Goal: Information Seeking & Learning: Learn about a topic

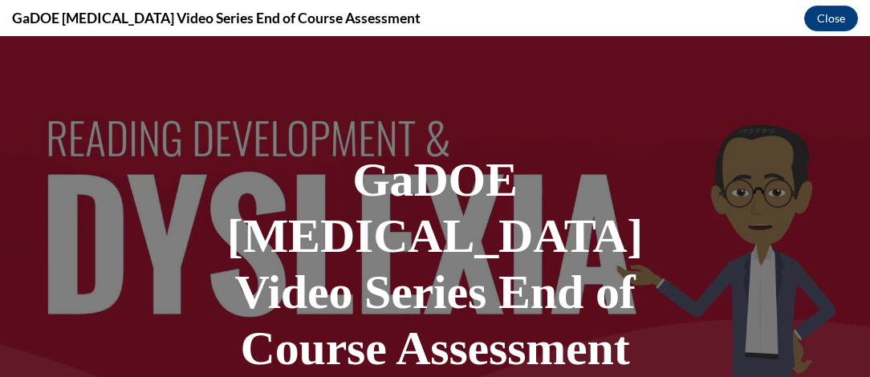
scroll to position [198, 0]
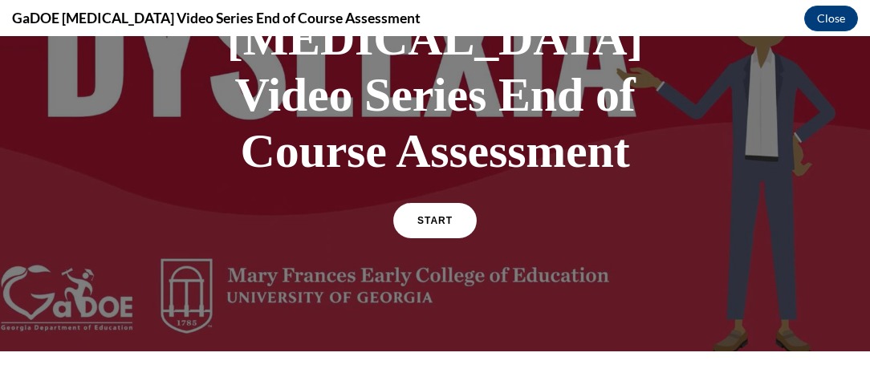
click at [418, 215] on span "START" at bounding box center [435, 220] width 35 height 11
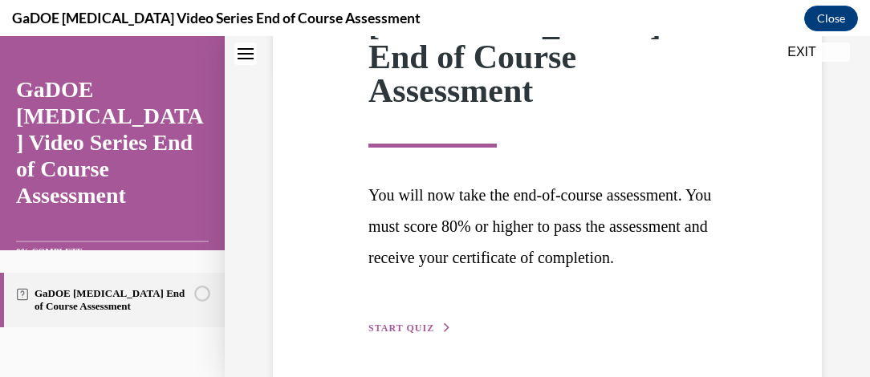
scroll to position [332, 0]
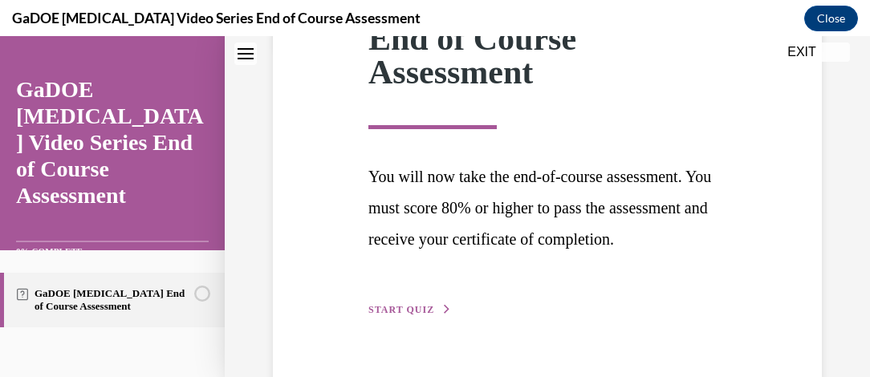
click at [408, 304] on span "START QUIZ" at bounding box center [402, 309] width 66 height 11
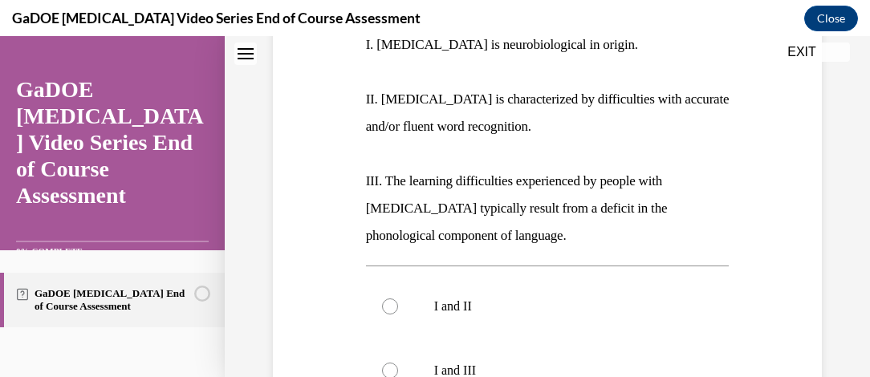
scroll to position [352, 0]
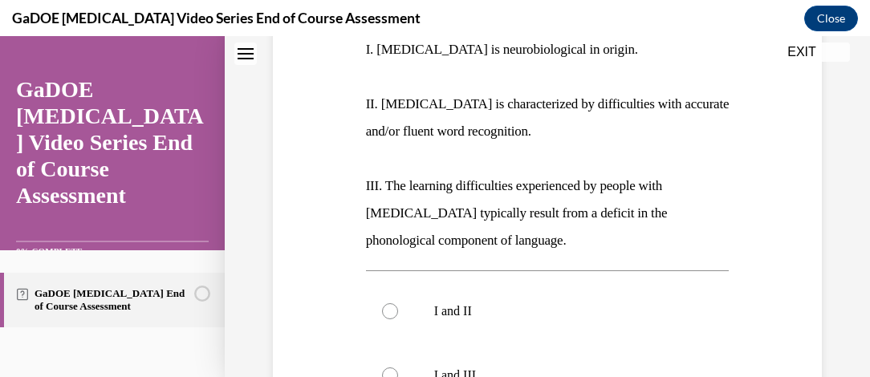
click at [646, 115] on p "II. [MEDICAL_DATA] is characterized by difficulties with accurate and/or fluent…" at bounding box center [548, 118] width 364 height 55
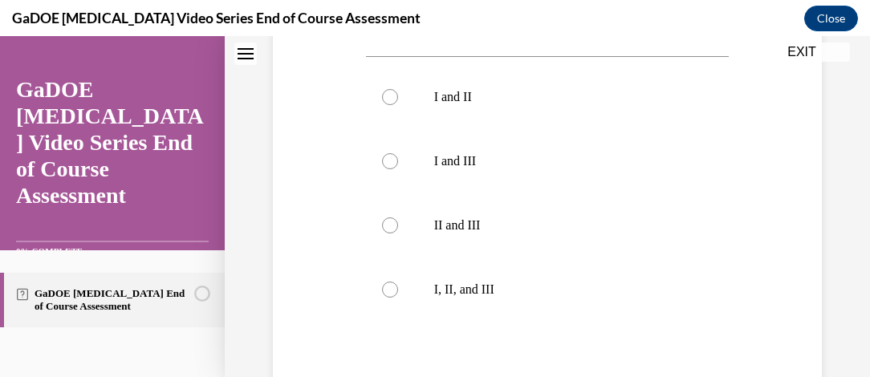
scroll to position [581, 0]
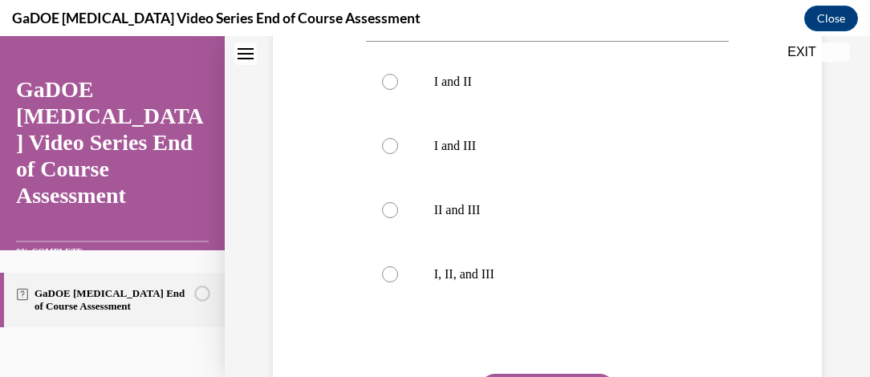
click at [393, 264] on label "I, II, and III" at bounding box center [548, 275] width 364 height 64
click at [393, 267] on input "I, II, and III" at bounding box center [390, 275] width 16 height 16
radio input "true"
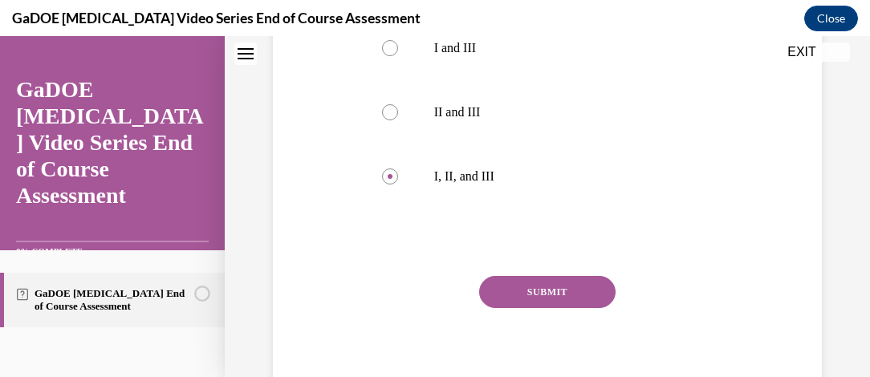
click at [538, 302] on button "SUBMIT" at bounding box center [547, 292] width 137 height 32
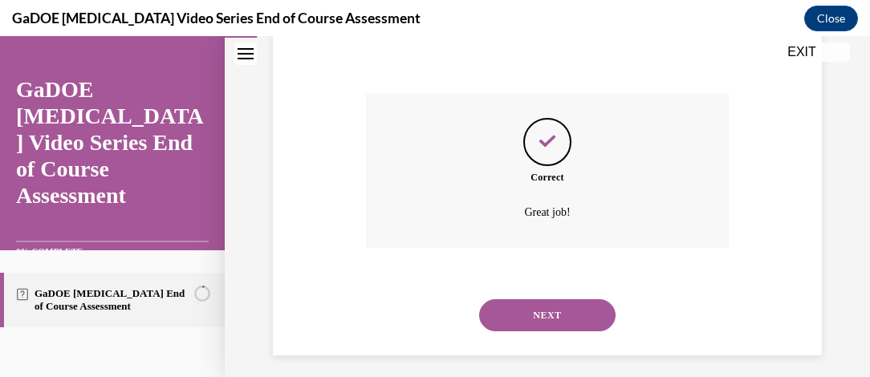
scroll to position [870, 0]
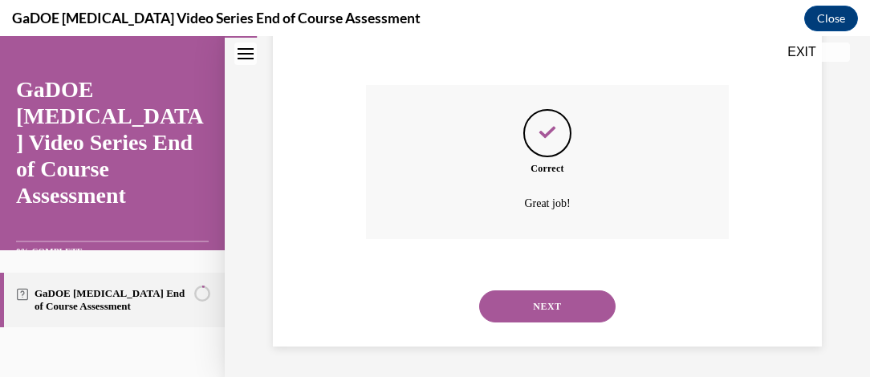
click at [589, 320] on button "NEXT" at bounding box center [547, 307] width 137 height 32
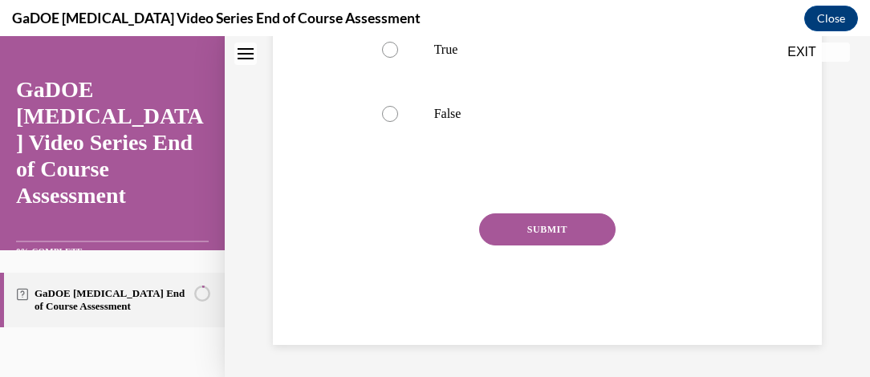
scroll to position [30, 0]
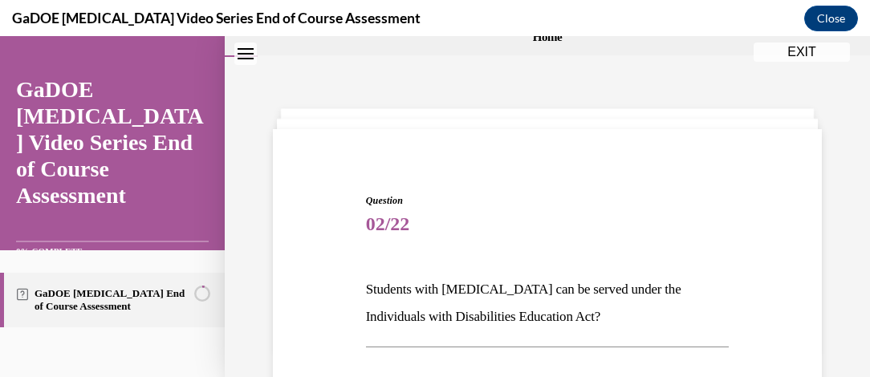
click at [569, 305] on p "Students with [MEDICAL_DATA] can be served under the Individuals with Disabilit…" at bounding box center [548, 303] width 364 height 55
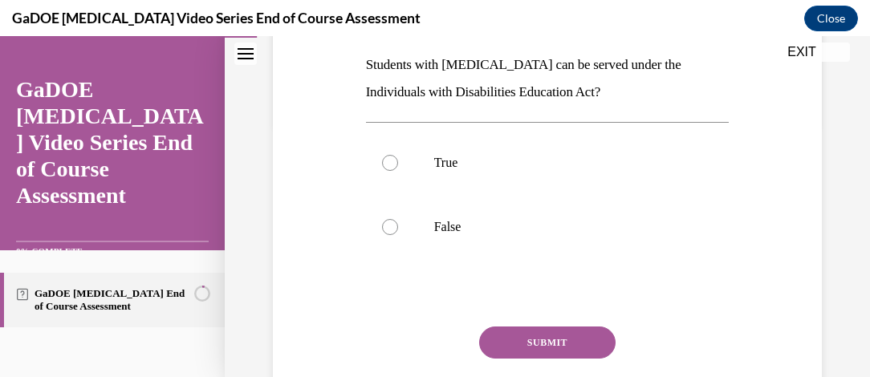
scroll to position [269, 0]
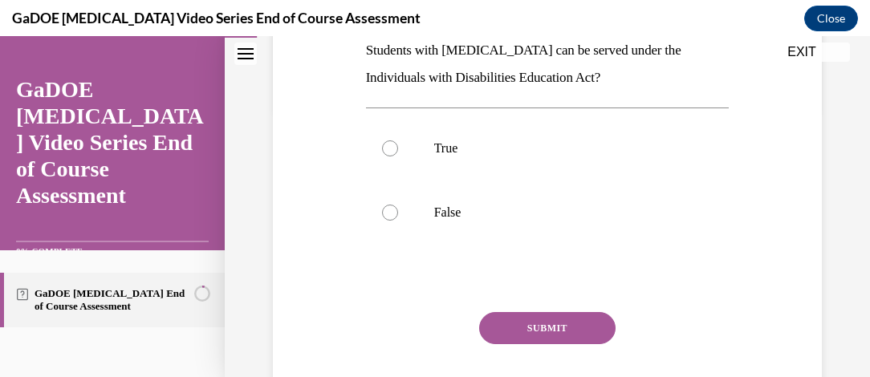
click at [392, 155] on label "True" at bounding box center [548, 148] width 364 height 64
click at [392, 155] on input "True" at bounding box center [390, 149] width 16 height 16
radio input "true"
click at [578, 334] on button "SUBMIT" at bounding box center [547, 328] width 137 height 32
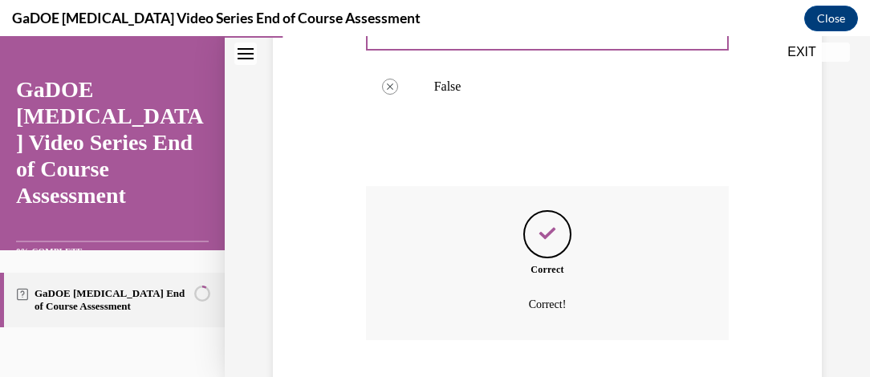
scroll to position [497, 0]
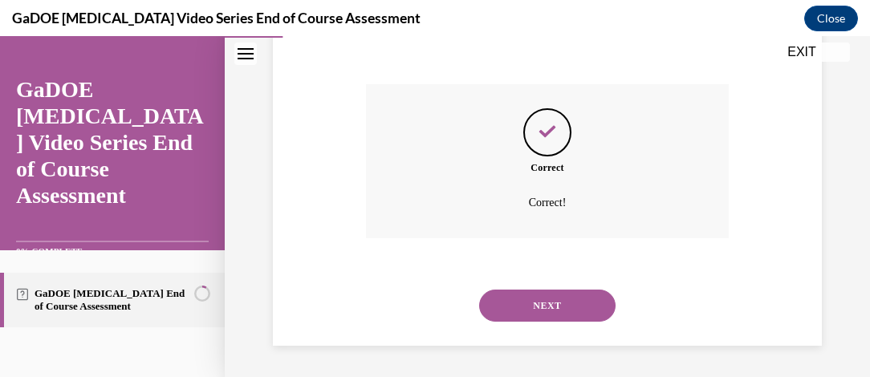
click at [566, 308] on button "NEXT" at bounding box center [547, 306] width 137 height 32
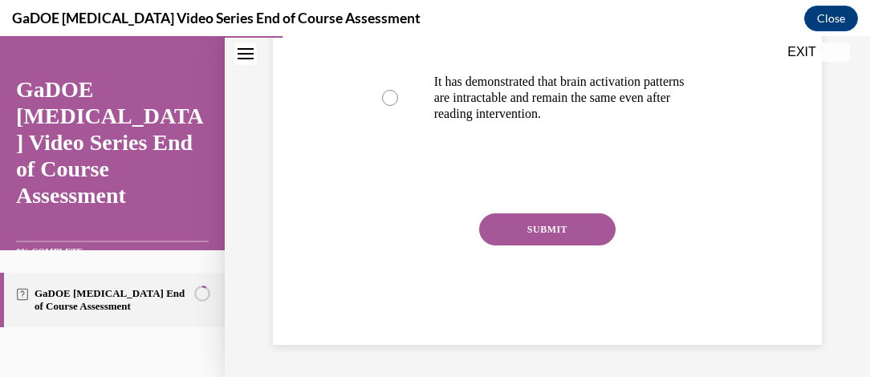
scroll to position [585, 0]
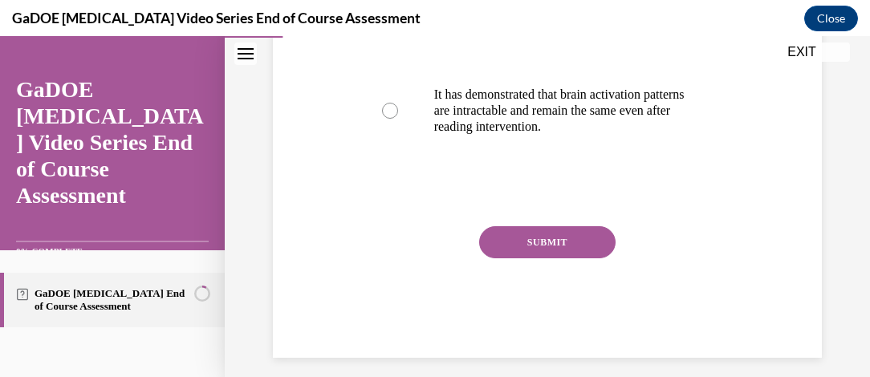
click at [388, 103] on div at bounding box center [390, 111] width 16 height 16
click at [388, 103] on input "It has demonstrated that brain activation patterns are intractable and remain t…" at bounding box center [390, 111] width 16 height 16
radio input "true"
click at [561, 252] on button "SUBMIT" at bounding box center [547, 242] width 137 height 32
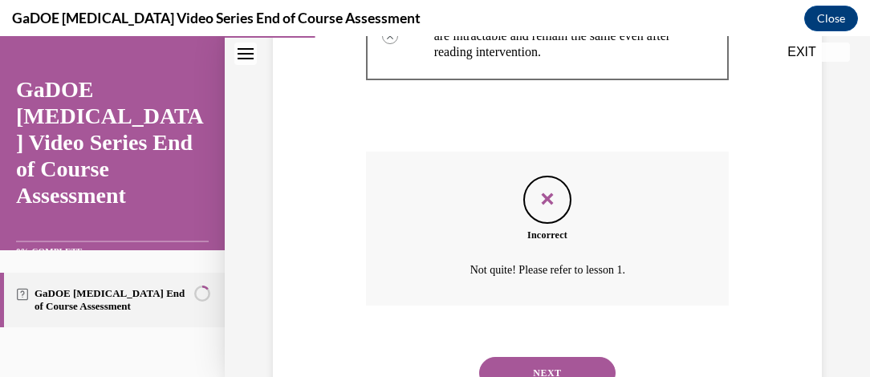
scroll to position [726, 0]
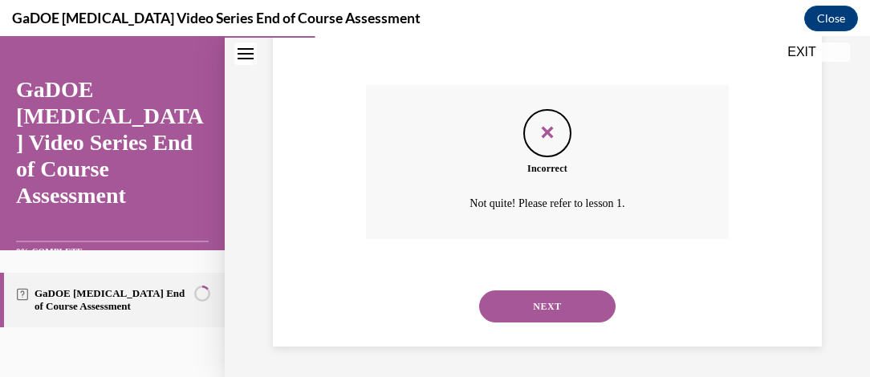
click at [569, 315] on button "NEXT" at bounding box center [547, 307] width 137 height 32
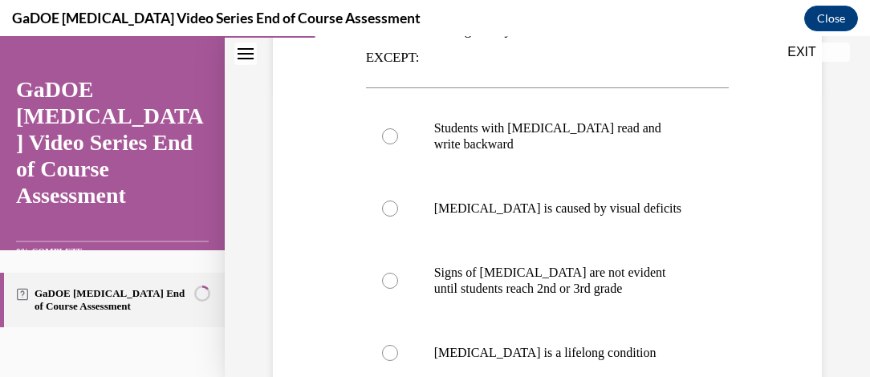
scroll to position [273, 0]
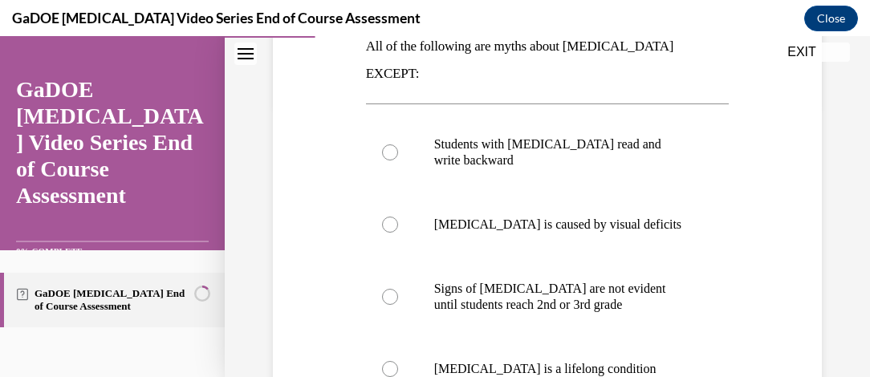
click at [381, 134] on label "Students with [MEDICAL_DATA] read and write backward" at bounding box center [548, 152] width 364 height 80
click at [382, 145] on input "Students with [MEDICAL_DATA] read and write backward" at bounding box center [390, 153] width 16 height 16
radio input "true"
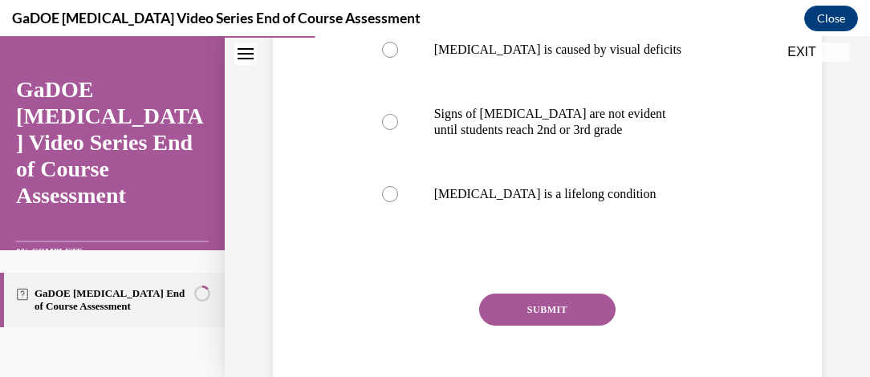
click at [556, 294] on button "SUBMIT" at bounding box center [547, 310] width 137 height 32
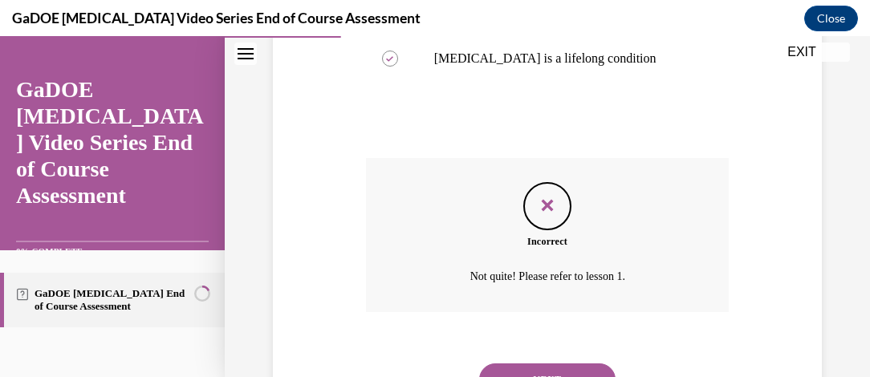
scroll to position [630, 0]
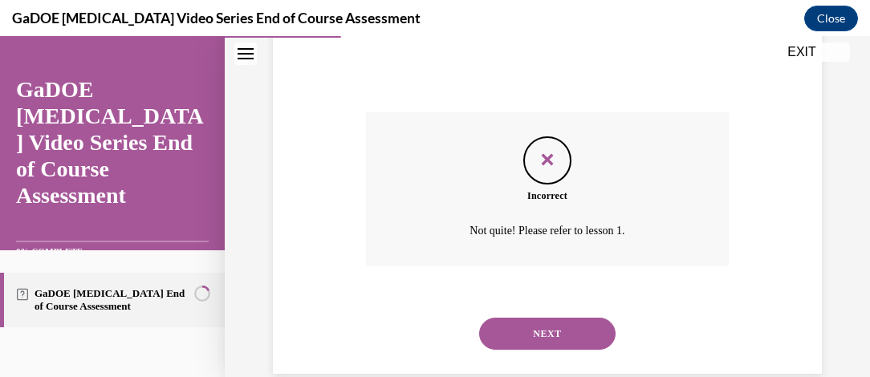
click at [559, 318] on button "NEXT" at bounding box center [547, 334] width 137 height 32
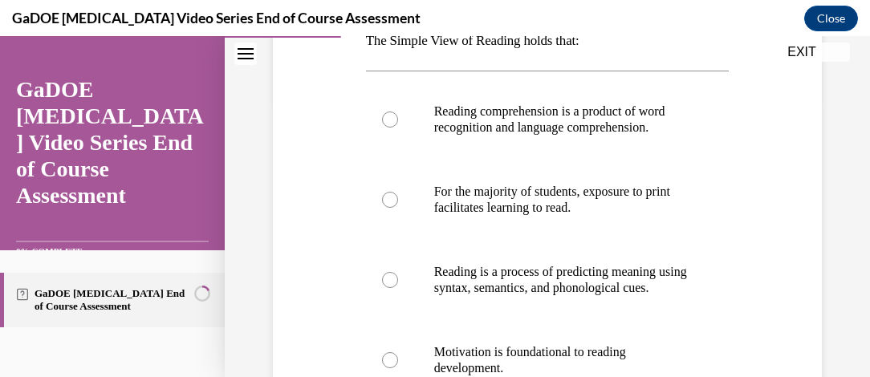
scroll to position [239, 0]
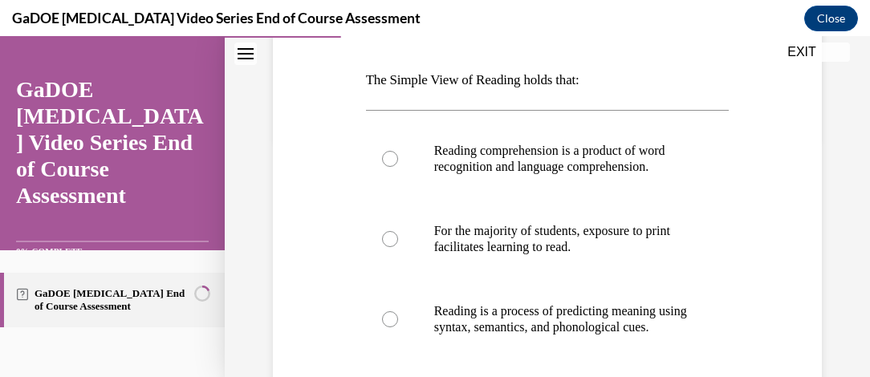
click at [382, 167] on div at bounding box center [390, 159] width 16 height 16
click at [382, 167] on input "Reading comprehension is a product of word recognition and language comprehensi…" at bounding box center [390, 159] width 16 height 16
radio input "true"
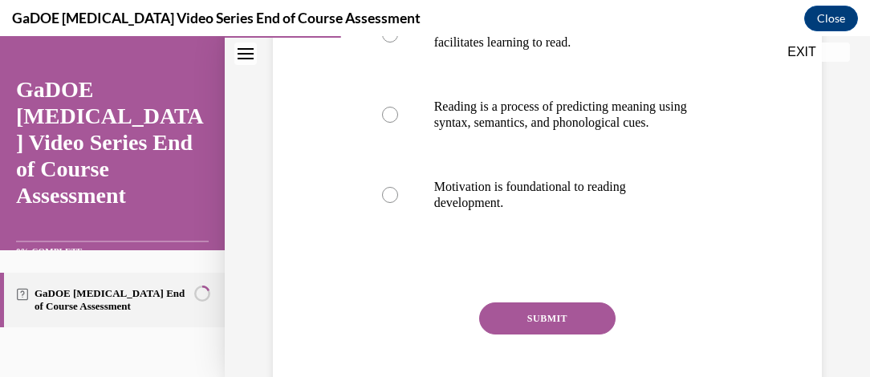
click at [559, 335] on button "SUBMIT" at bounding box center [547, 319] width 137 height 32
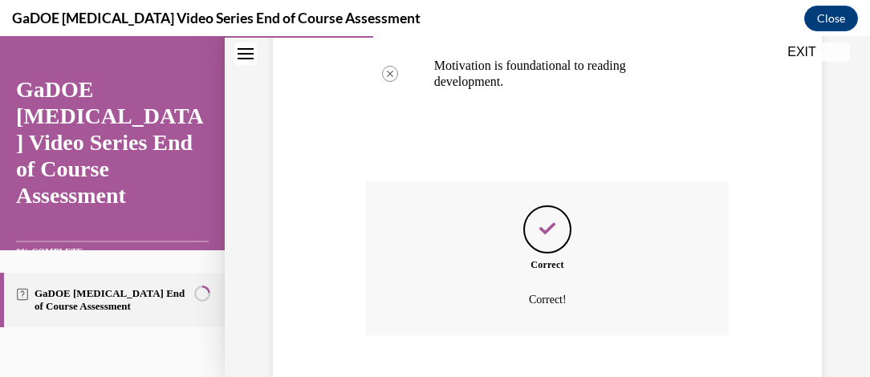
scroll to position [694, 0]
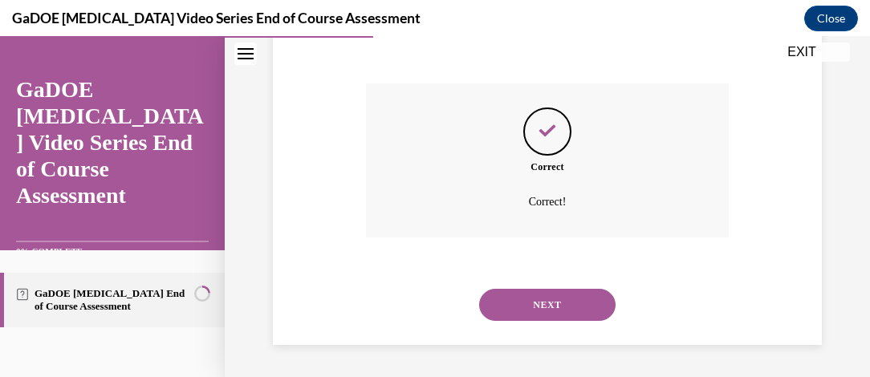
click at [560, 312] on button "NEXT" at bounding box center [547, 305] width 137 height 32
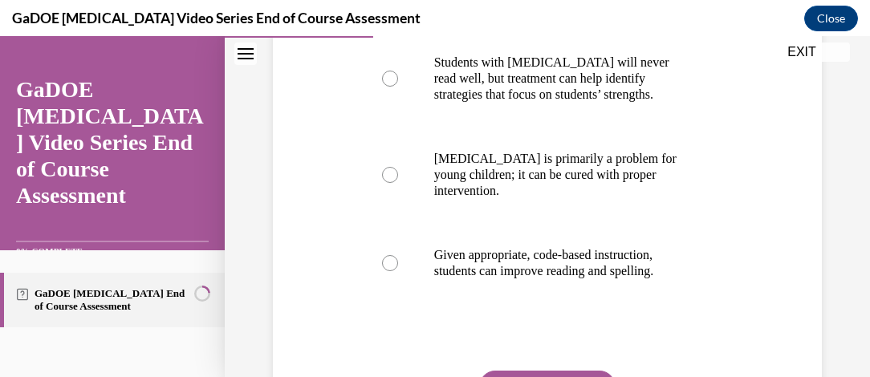
scroll to position [455, 0]
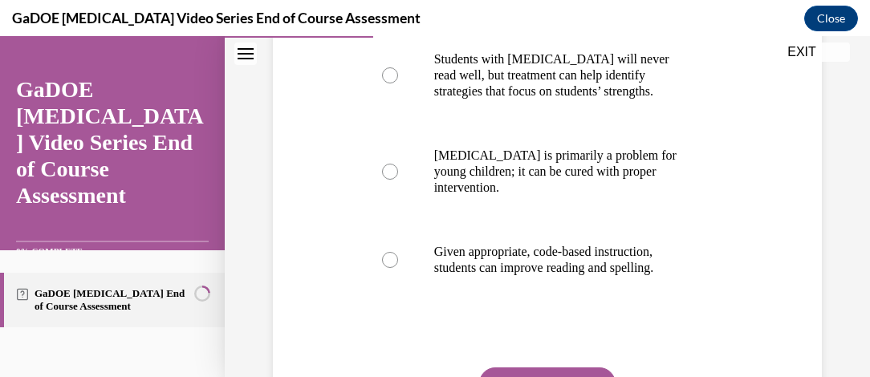
click at [387, 275] on label "Given appropriate, code-based instruction, students can improve reading and spe…" at bounding box center [548, 260] width 364 height 80
click at [387, 268] on input "Given appropriate, code-based instruction, students can improve reading and spe…" at bounding box center [390, 260] width 16 height 16
radio input "true"
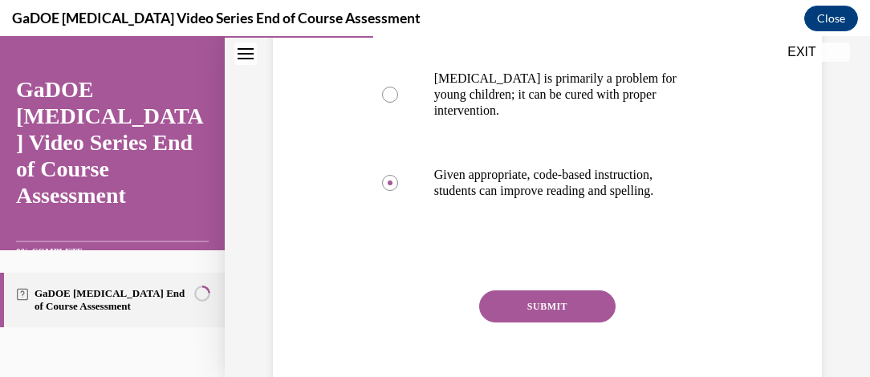
click at [549, 317] on button "SUBMIT" at bounding box center [547, 307] width 137 height 32
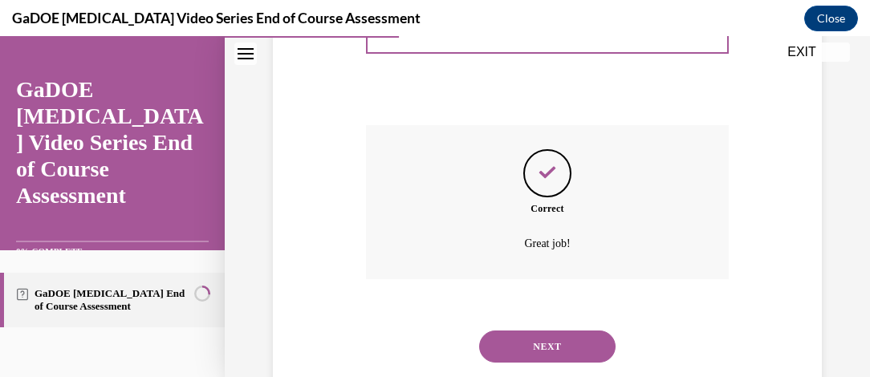
scroll to position [738, 0]
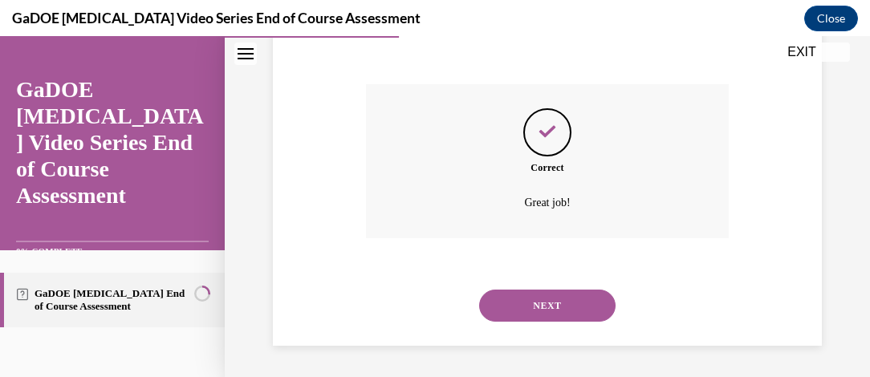
click at [554, 308] on button "NEXT" at bounding box center [547, 306] width 137 height 32
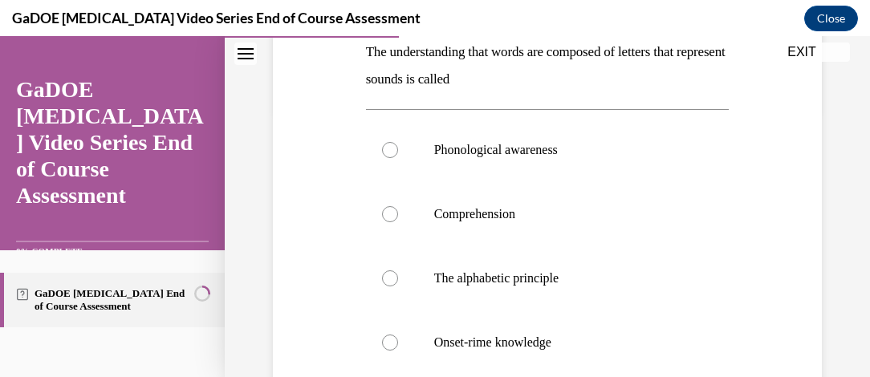
scroll to position [270, 0]
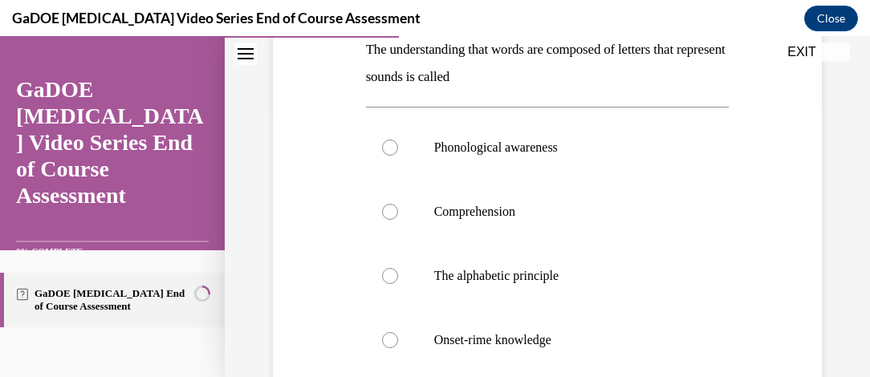
click at [382, 148] on div at bounding box center [390, 148] width 16 height 16
click at [382, 148] on input "Phonological awareness" at bounding box center [390, 148] width 16 height 16
radio input "true"
click at [382, 204] on input "Comprehension" at bounding box center [390, 212] width 16 height 16
radio input "true"
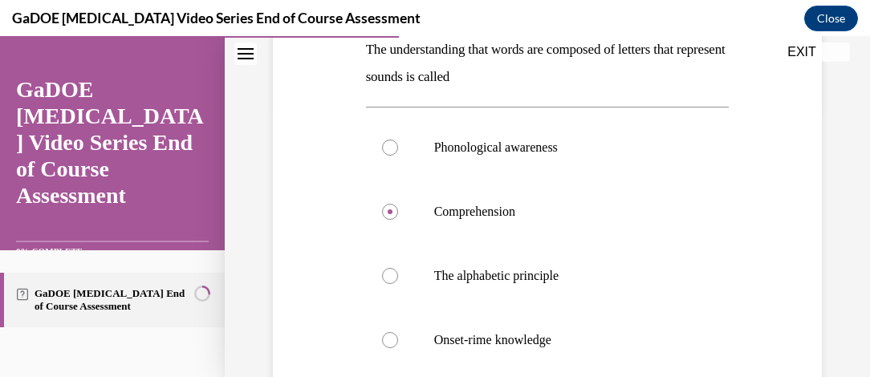
click at [382, 140] on input "Phonological awareness" at bounding box center [390, 148] width 16 height 16
radio input "true"
click at [324, 198] on div "Question 07/22 The understanding that words are composed of letters that repres…" at bounding box center [547, 238] width 557 height 667
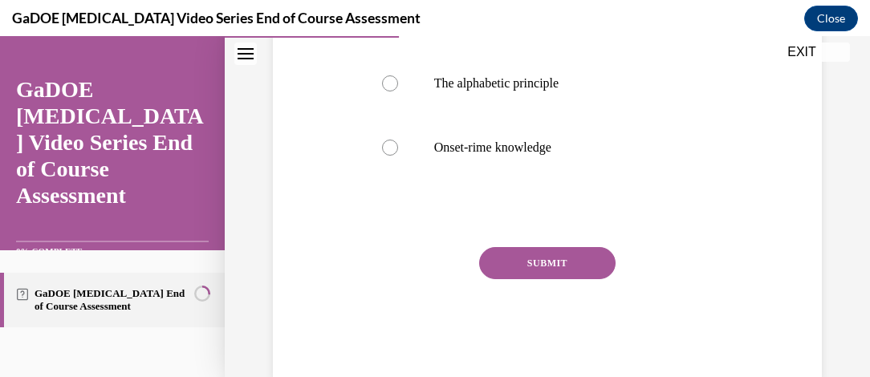
click at [548, 260] on button "SUBMIT" at bounding box center [547, 263] width 137 height 32
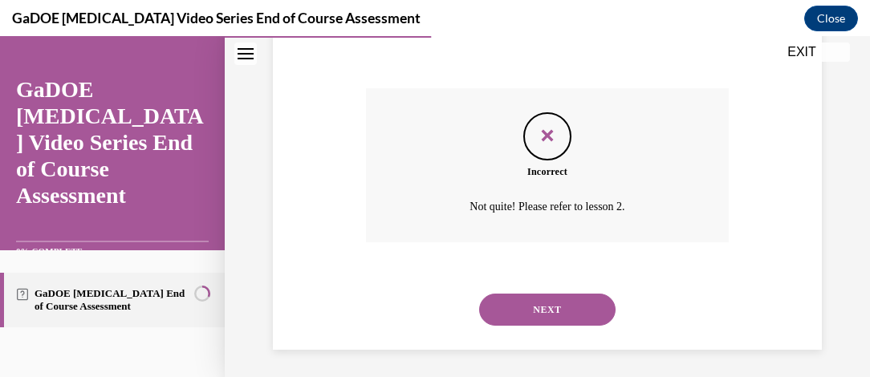
scroll to position [626, 0]
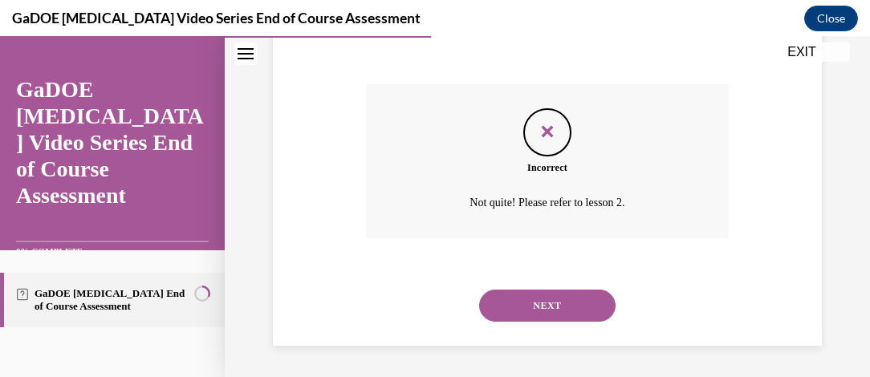
click at [556, 299] on button "NEXT" at bounding box center [547, 306] width 137 height 32
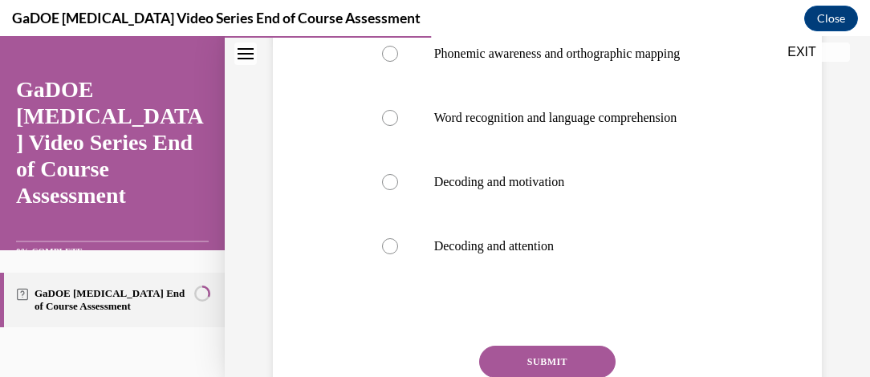
scroll to position [336, 0]
click at [385, 151] on label "Word recognition and language comprehension" at bounding box center [548, 119] width 364 height 64
click at [385, 127] on input "Word recognition and language comprehension" at bounding box center [390, 119] width 16 height 16
radio input "true"
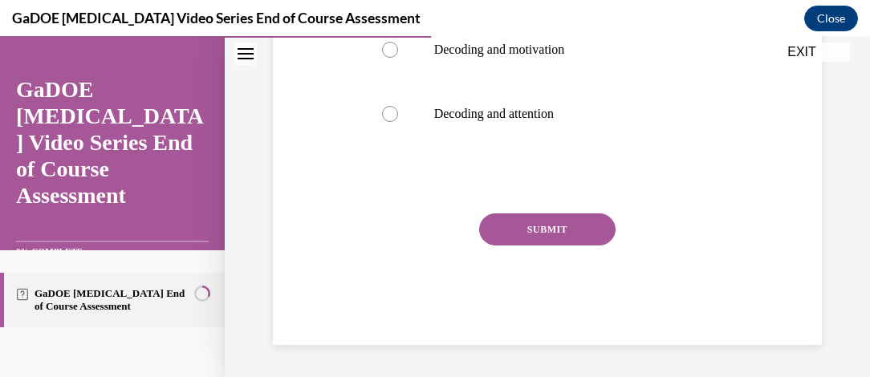
click at [565, 230] on button "SUBMIT" at bounding box center [547, 230] width 137 height 32
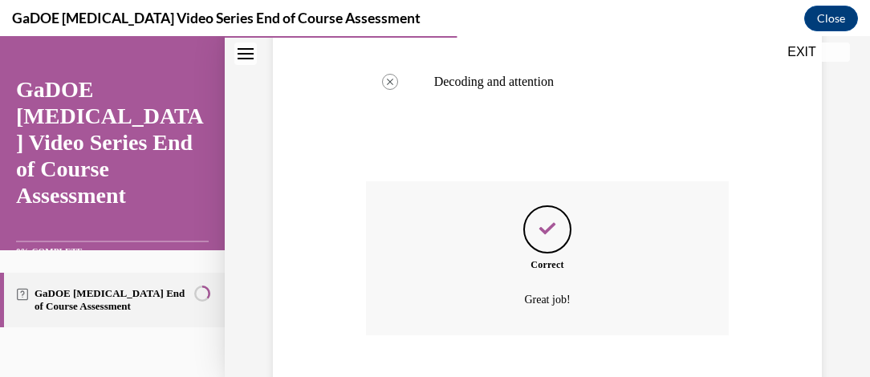
scroll to position [658, 0]
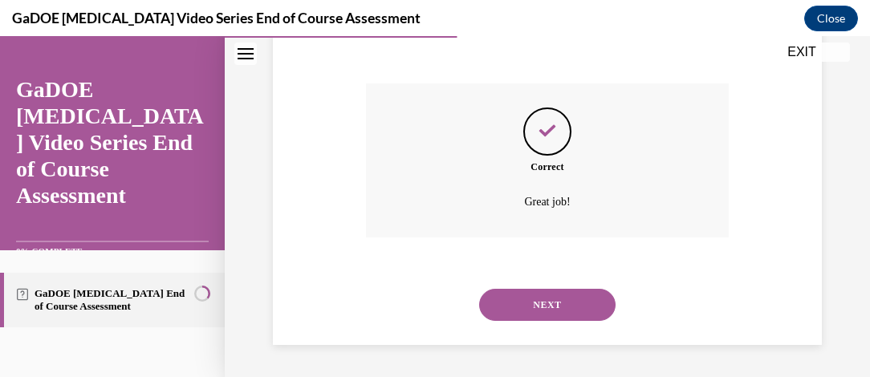
click at [569, 300] on button "NEXT" at bounding box center [547, 305] width 137 height 32
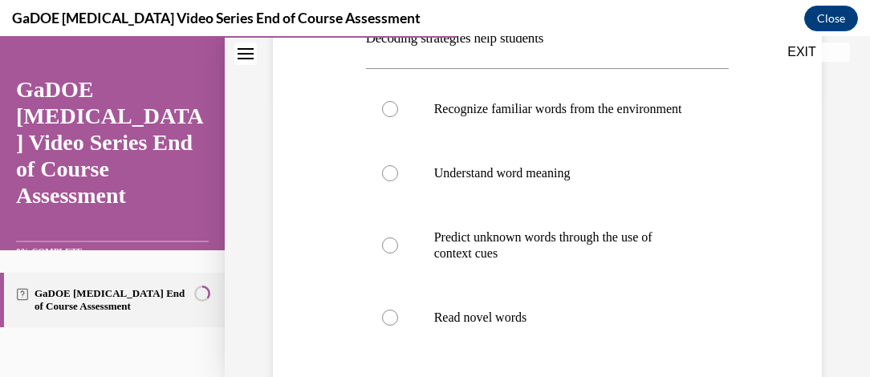
scroll to position [294, 0]
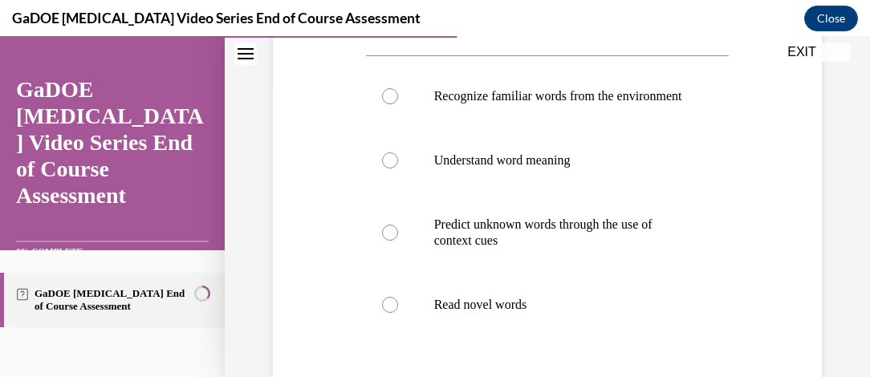
click at [382, 241] on div at bounding box center [390, 233] width 16 height 16
click at [382, 241] on input "Predict unknown words through the use of context cues" at bounding box center [390, 233] width 16 height 16
radio input "true"
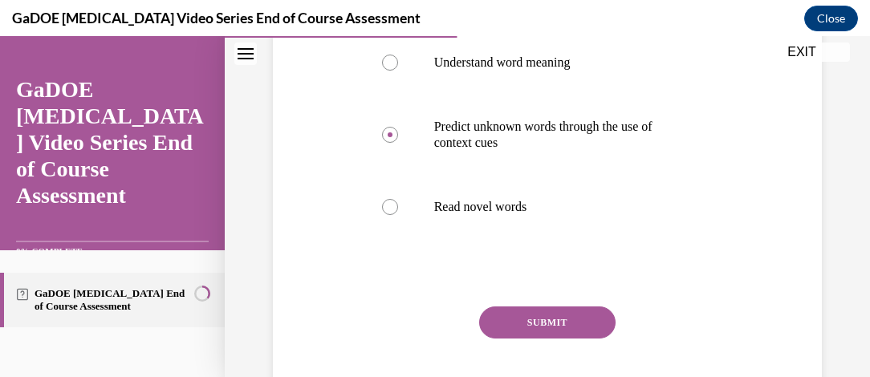
click at [551, 339] on button "SUBMIT" at bounding box center [547, 323] width 137 height 32
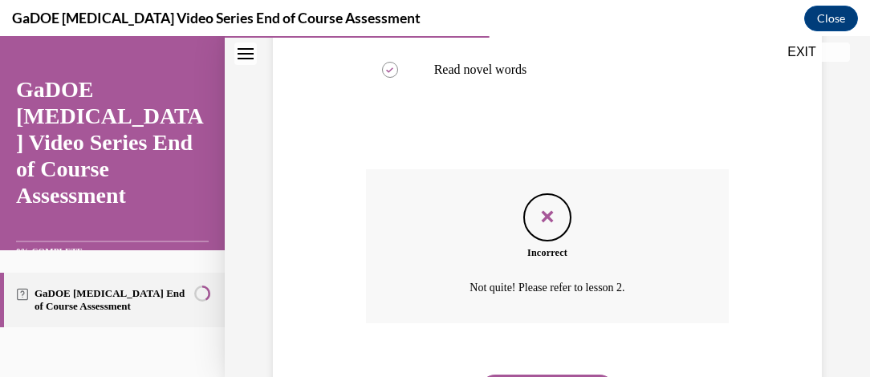
scroll to position [630, 0]
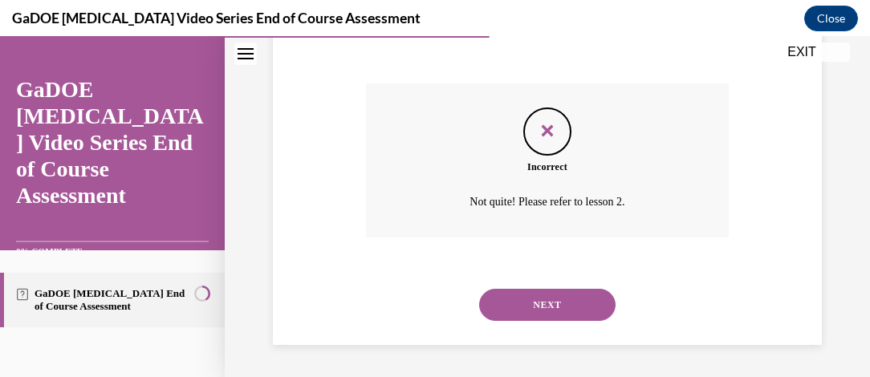
click at [566, 312] on button "NEXT" at bounding box center [547, 305] width 137 height 32
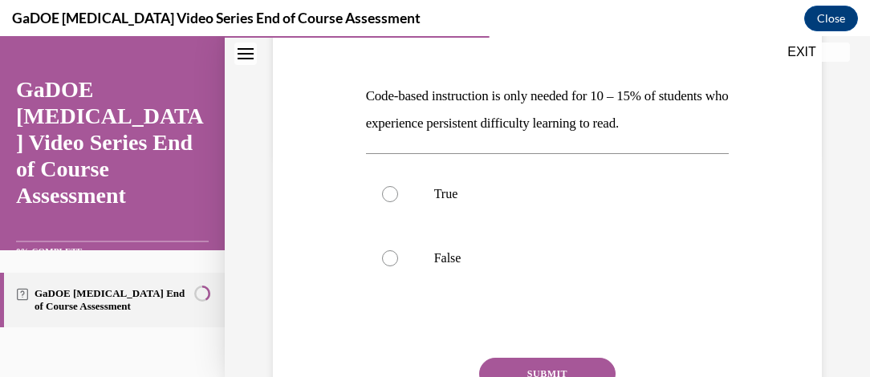
scroll to position [225, 0]
click at [390, 201] on div at bounding box center [390, 193] width 16 height 16
click at [390, 201] on input "True" at bounding box center [390, 193] width 16 height 16
radio input "true"
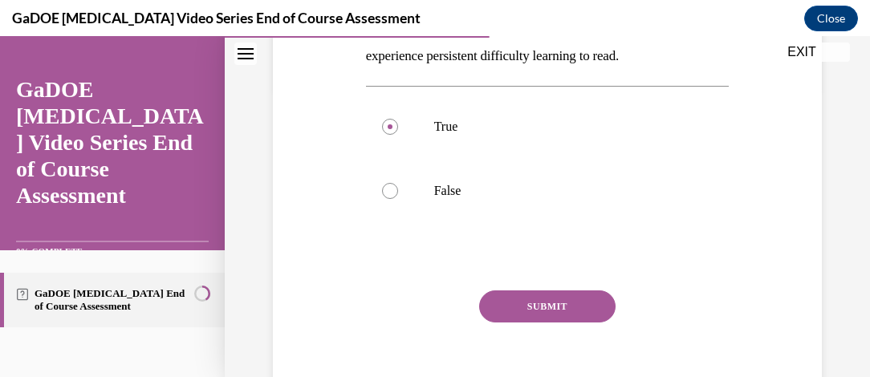
click at [555, 323] on button "SUBMIT" at bounding box center [547, 307] width 137 height 32
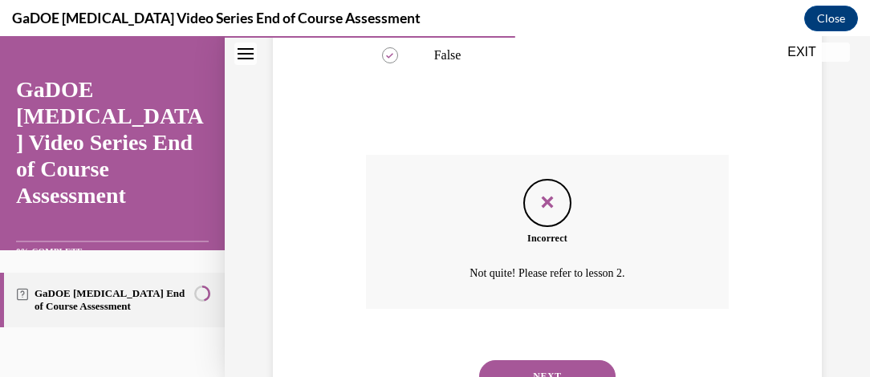
scroll to position [524, 0]
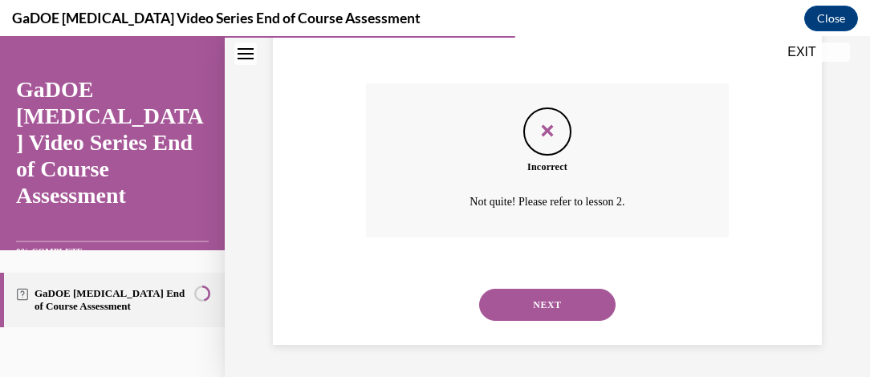
click at [564, 315] on button "NEXT" at bounding box center [547, 305] width 137 height 32
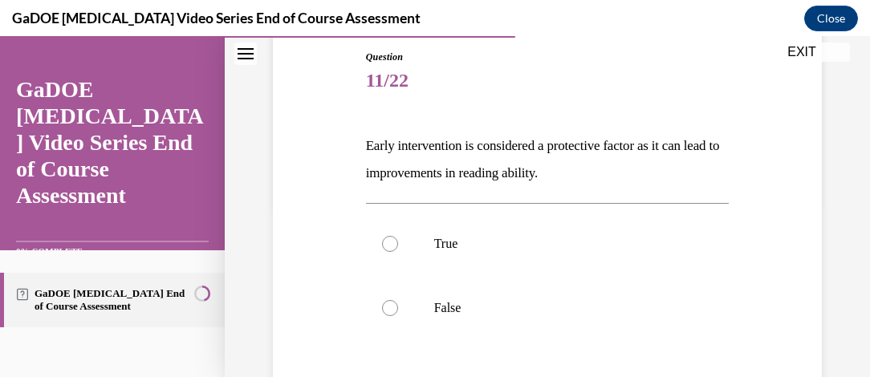
scroll to position [176, 0]
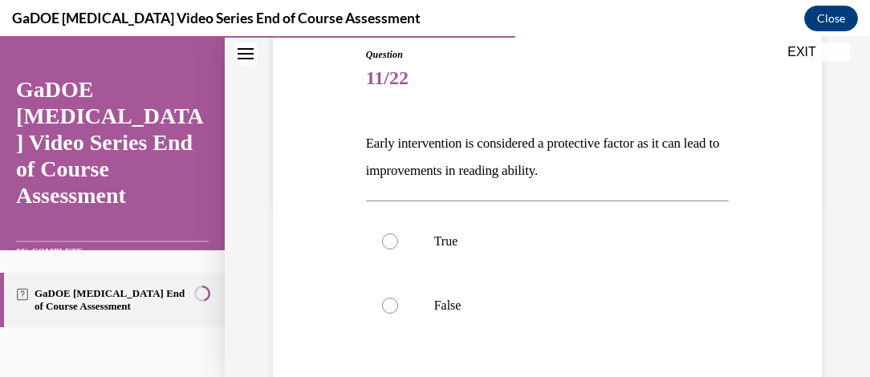
click at [379, 247] on label "True" at bounding box center [548, 242] width 364 height 64
click at [382, 247] on input "True" at bounding box center [390, 242] width 16 height 16
radio input "true"
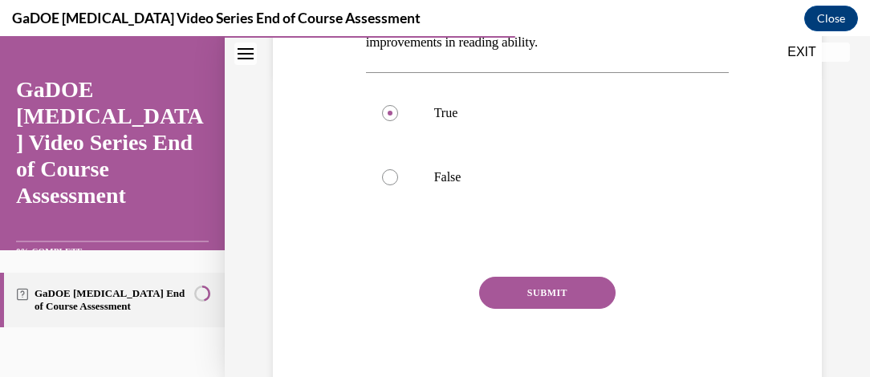
click at [563, 296] on button "SUBMIT" at bounding box center [547, 293] width 137 height 32
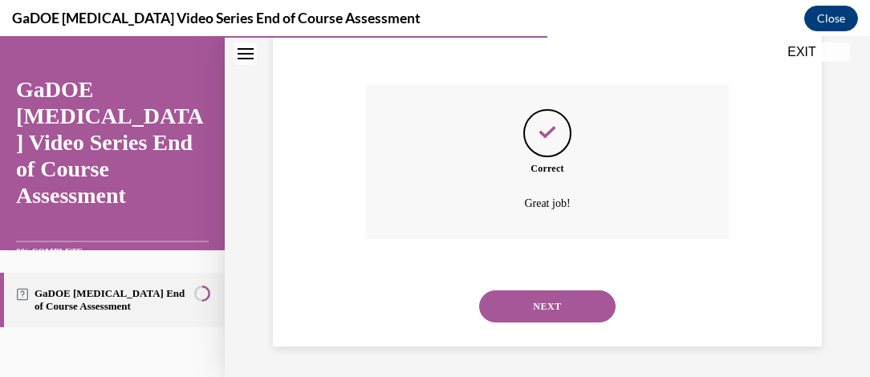
scroll to position [497, 0]
click at [563, 305] on button "NEXT" at bounding box center [547, 306] width 137 height 32
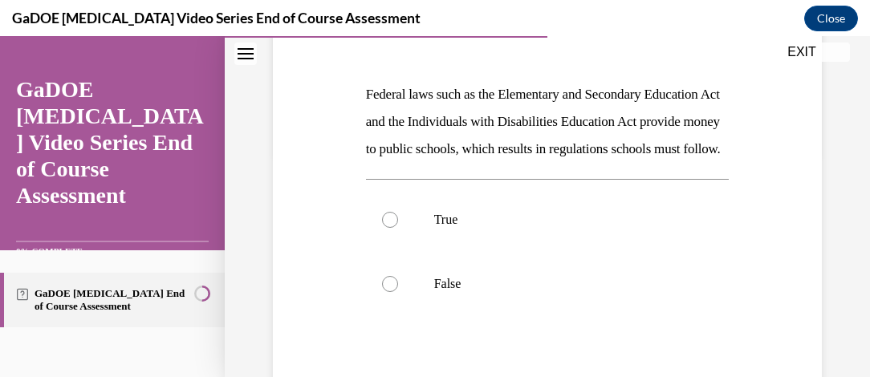
scroll to position [226, 0]
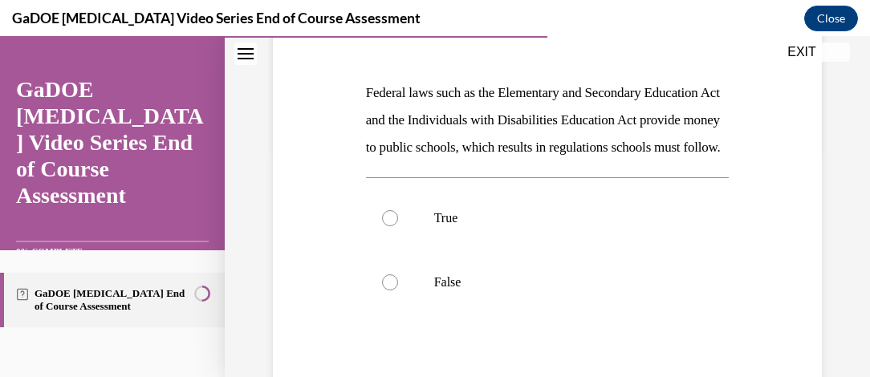
click at [376, 251] on label "True" at bounding box center [548, 218] width 364 height 64
click at [382, 226] on input "True" at bounding box center [390, 218] width 16 height 16
radio input "true"
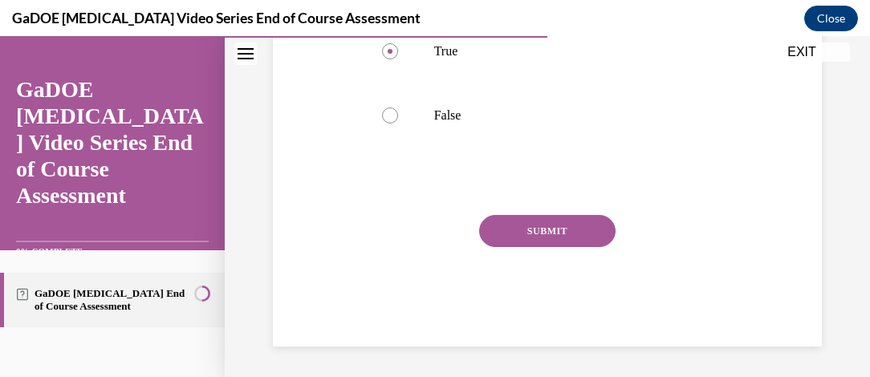
click at [553, 247] on button "SUBMIT" at bounding box center [547, 231] width 137 height 32
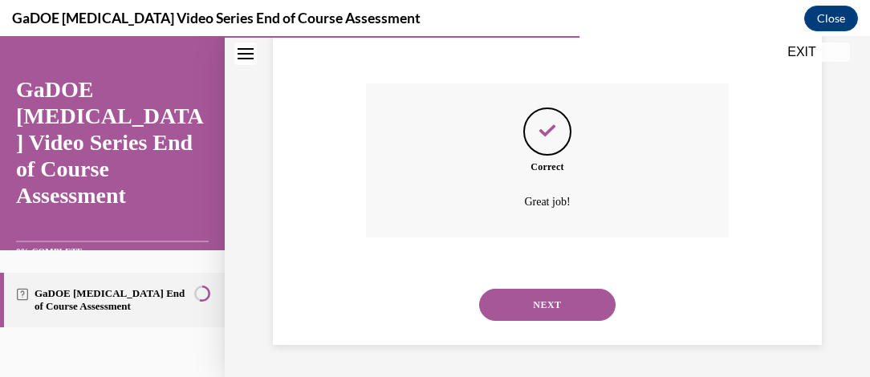
scroll to position [552, 0]
click at [567, 303] on button "NEXT" at bounding box center [547, 305] width 137 height 32
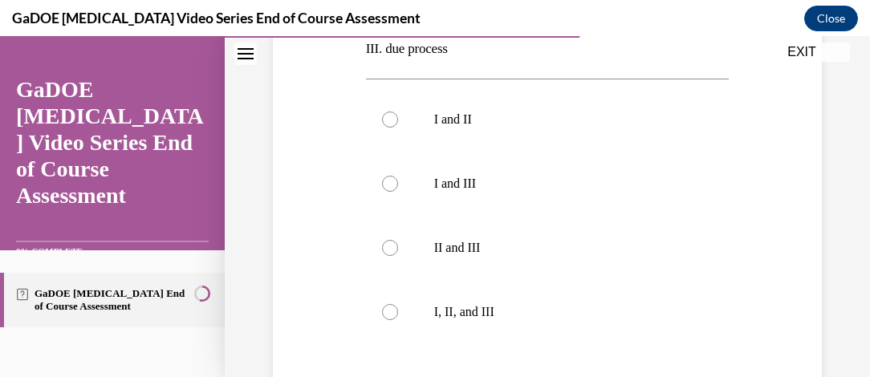
scroll to position [479, 0]
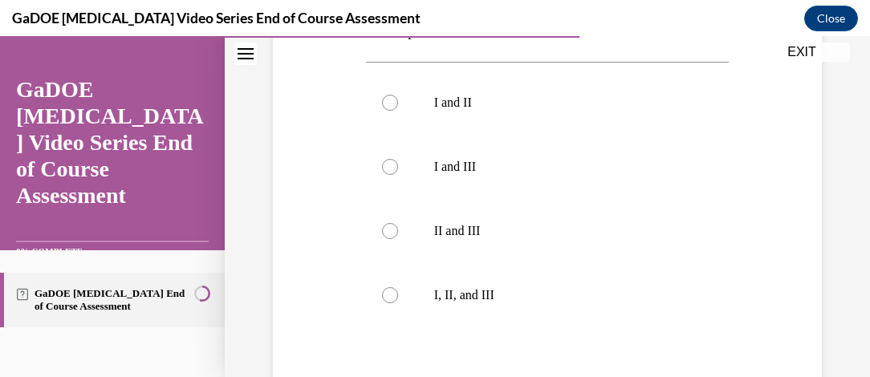
click at [377, 308] on label "I, II, and III" at bounding box center [548, 295] width 364 height 64
click at [382, 304] on input "I, II, and III" at bounding box center [390, 295] width 16 height 16
radio input "true"
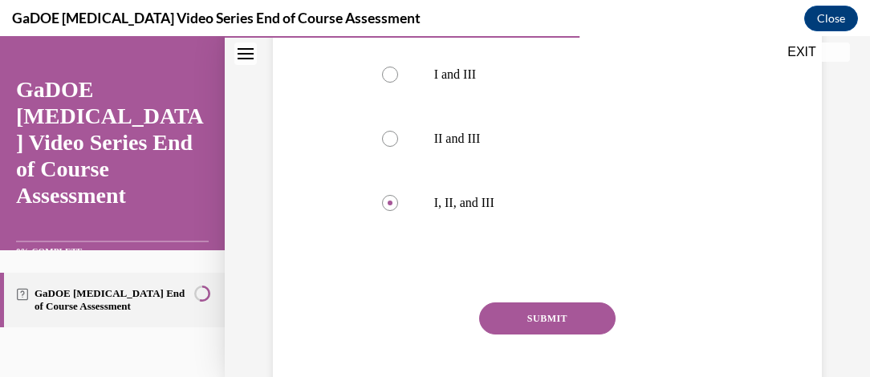
click at [562, 308] on button "SUBMIT" at bounding box center [547, 319] width 137 height 32
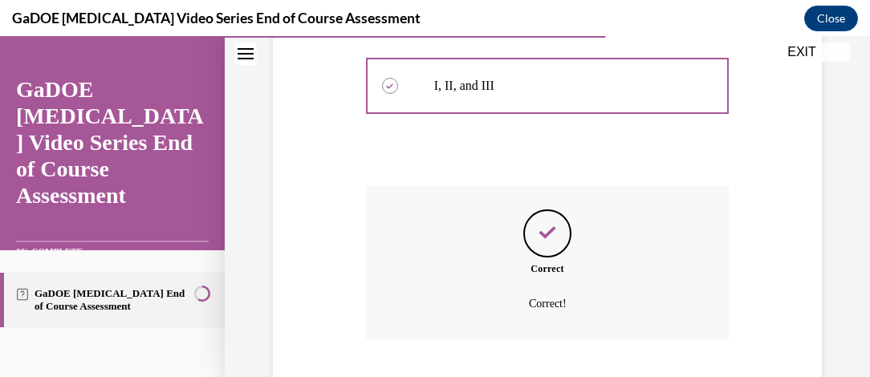
scroll to position [789, 0]
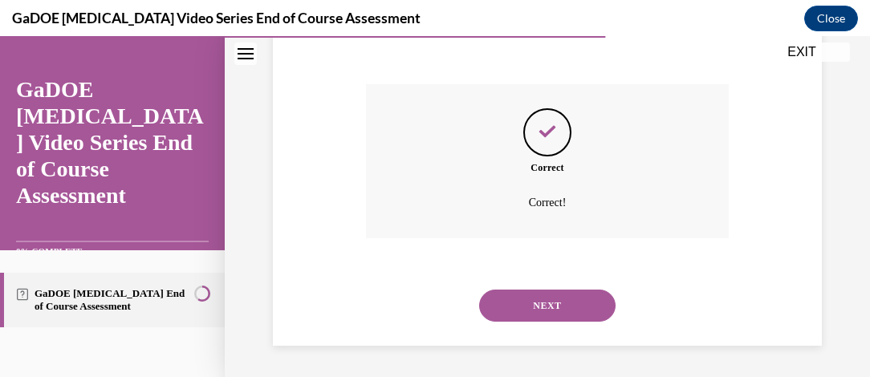
click at [569, 312] on button "NEXT" at bounding box center [547, 306] width 137 height 32
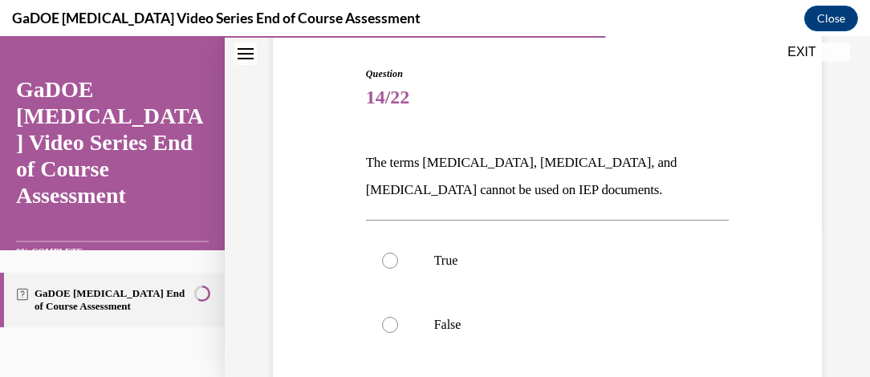
scroll to position [164, 0]
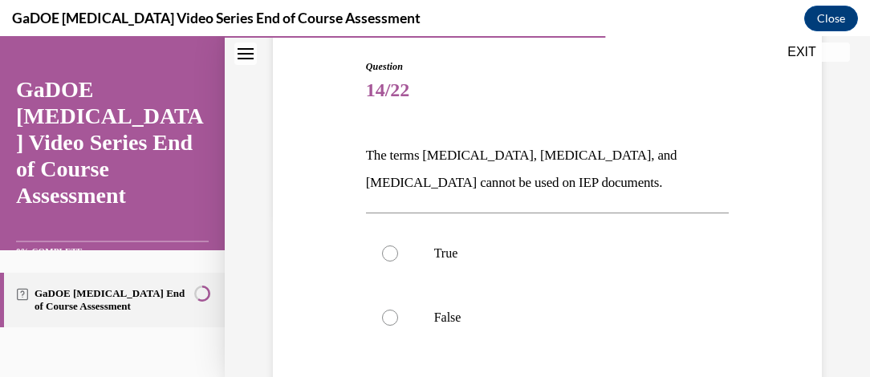
click at [396, 259] on label "True" at bounding box center [548, 254] width 364 height 64
click at [396, 259] on input "True" at bounding box center [390, 254] width 16 height 16
radio input "true"
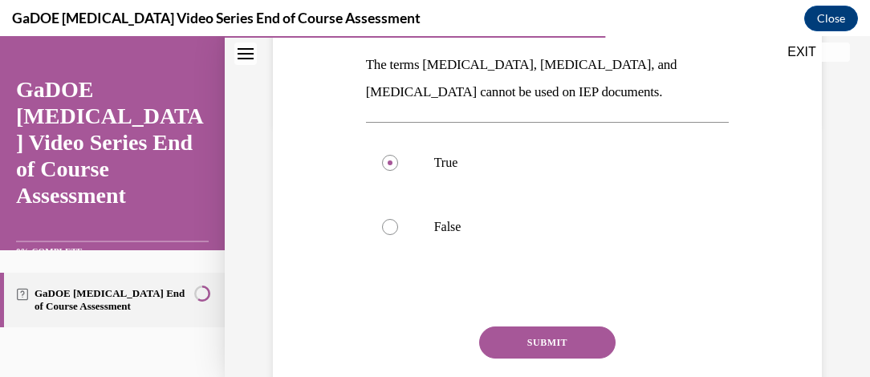
click at [549, 352] on button "SUBMIT" at bounding box center [547, 343] width 137 height 32
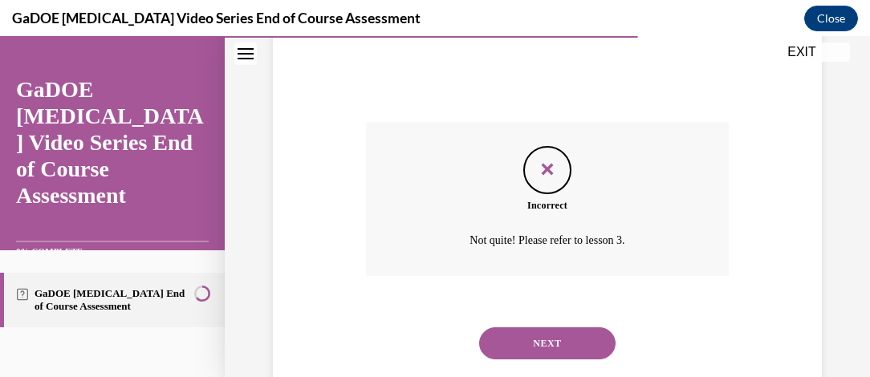
scroll to position [497, 0]
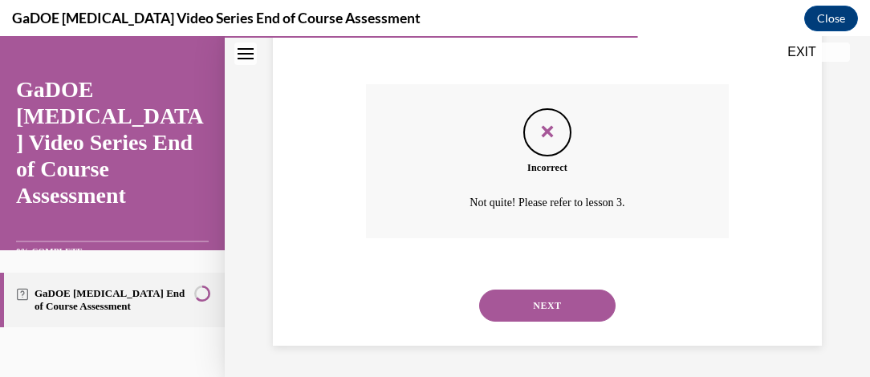
click at [549, 303] on button "NEXT" at bounding box center [547, 306] width 137 height 32
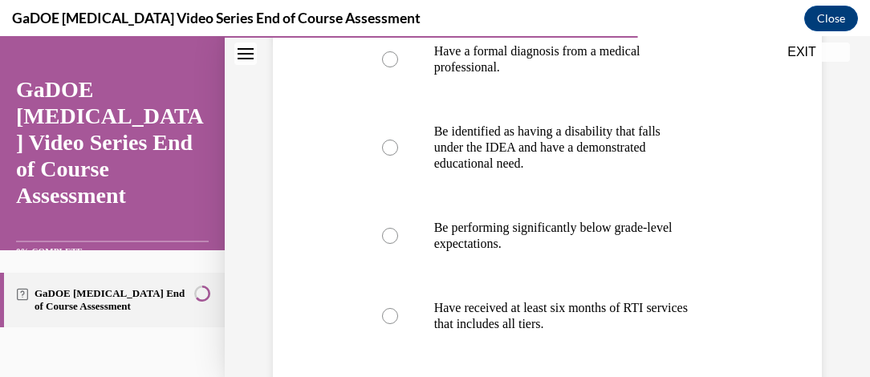
scroll to position [321, 0]
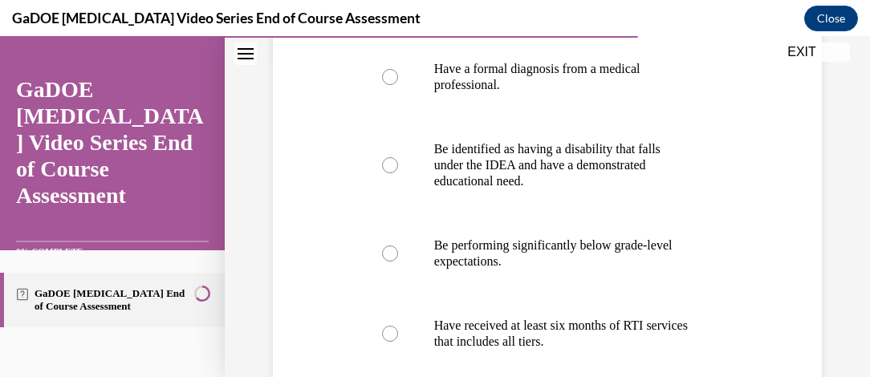
click at [375, 162] on label "Be identified as having a disability that falls under the IDEA and have a demon…" at bounding box center [548, 165] width 364 height 96
click at [382, 162] on input "Be identified as having a disability that falls under the IDEA and have a demon…" at bounding box center [390, 165] width 16 height 16
radio input "true"
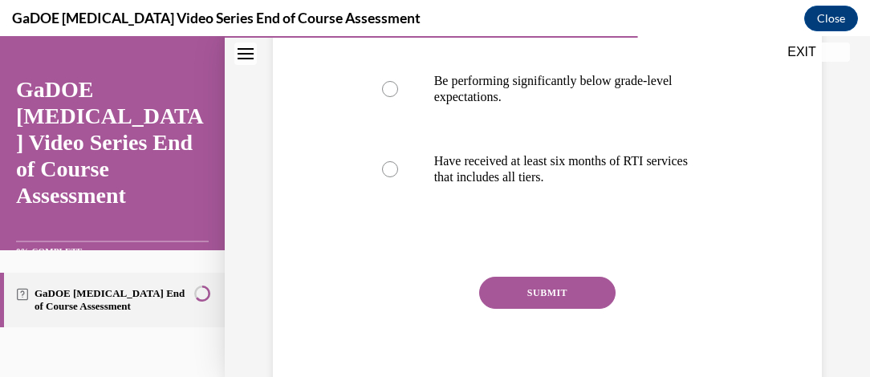
click at [562, 288] on button "SUBMIT" at bounding box center [547, 293] width 137 height 32
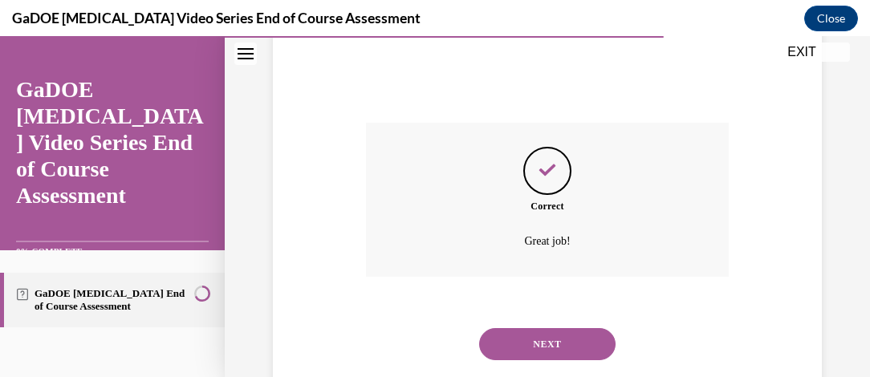
scroll to position [678, 0]
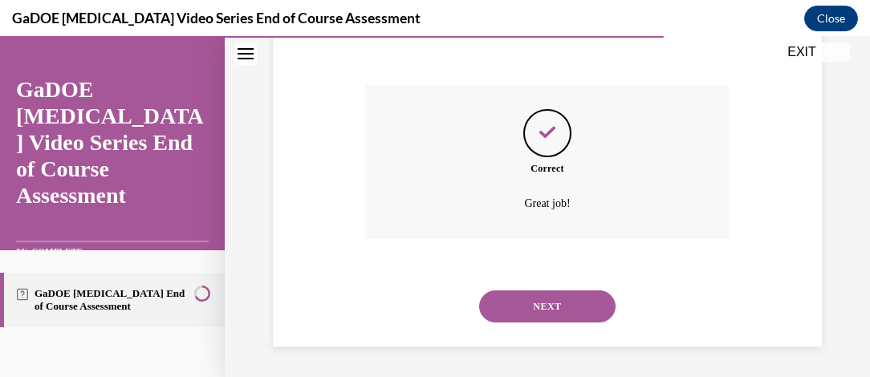
click at [569, 312] on button "NEXT" at bounding box center [547, 307] width 137 height 32
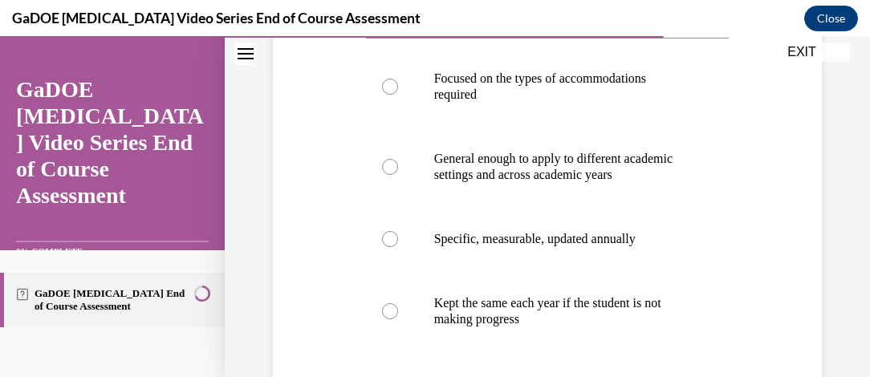
scroll to position [313, 0]
